Goal: Task Accomplishment & Management: Complete application form

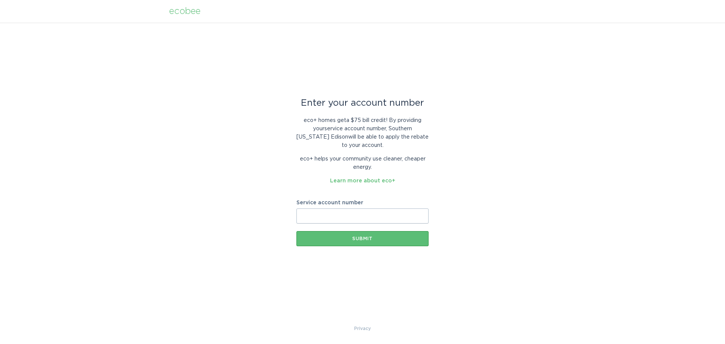
scroll to position [1176, 0]
click at [328, 217] on input "Service account number" at bounding box center [363, 216] width 132 height 15
type input "8001811682"
click at [318, 237] on div "Submit" at bounding box center [362, 238] width 125 height 5
